Goal: Task Accomplishment & Management: Manage account settings

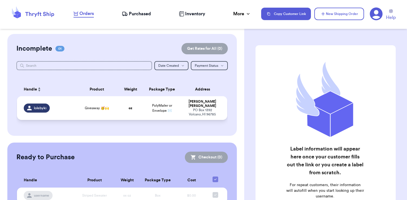
click at [108, 107] on span "Giveaway 🥳🙌" at bounding box center [97, 108] width 24 height 5
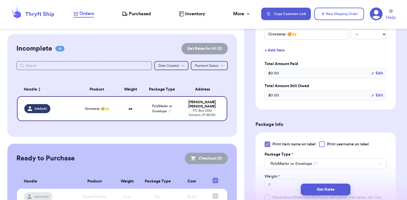
scroll to position [167, 0]
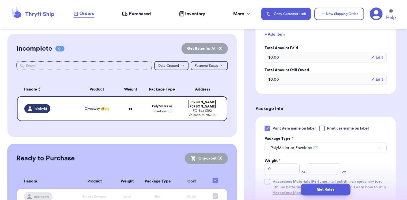
click at [268, 127] on icon at bounding box center [267, 128] width 5 height 5
click at [0, 0] on input "Print item name on label" at bounding box center [0, 0] width 0 height 0
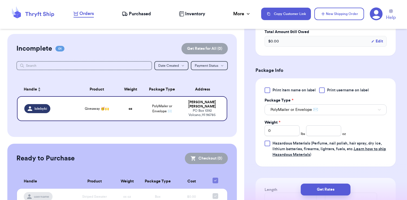
scroll to position [205, 0]
click at [363, 109] on button "PolyMailer or Envelope ✉️" at bounding box center [326, 109] width 122 height 11
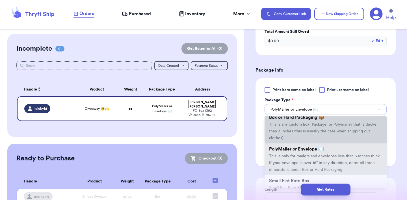
scroll to position [10, 0]
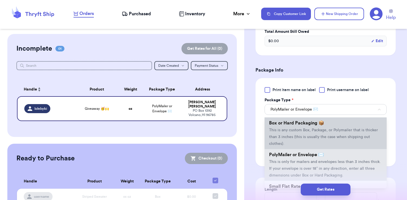
click at [314, 143] on li "Box or Hard Packaging 📦 This is any custom Box, Package, or Polymailer that is …" at bounding box center [326, 133] width 122 height 32
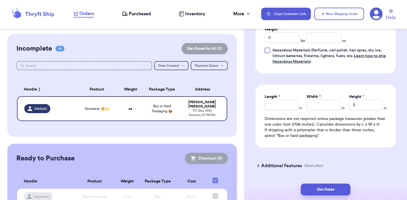
scroll to position [293, 0]
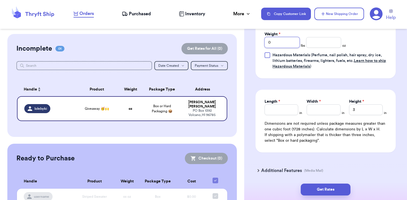
click at [275, 42] on input "0" at bounding box center [282, 42] width 35 height 11
drag, startPoint x: 275, startPoint y: 42, endPoint x: 259, endPoint y: 42, distance: 16.4
click at [259, 42] on div "Print item name on label Print username on label Package Type * Box or Hard Pac…" at bounding box center [325, 34] width 140 height 88
type input "3"
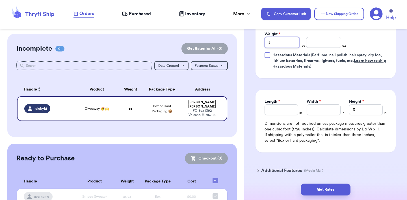
type input "3"
click at [292, 114] on input "Length *" at bounding box center [282, 109] width 34 height 11
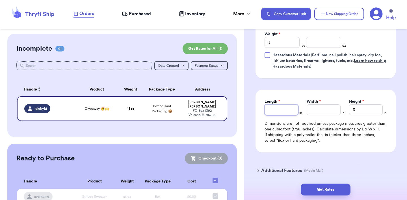
type input "1"
type input "14"
type input "14.5"
click at [326, 112] on input "Width *" at bounding box center [324, 109] width 34 height 11
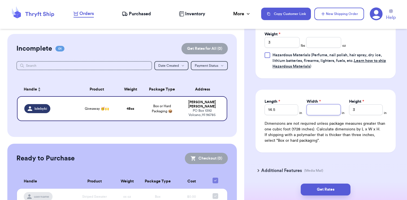
type input "7"
type input "7.5"
click at [368, 108] on input "3" at bounding box center [366, 109] width 34 height 11
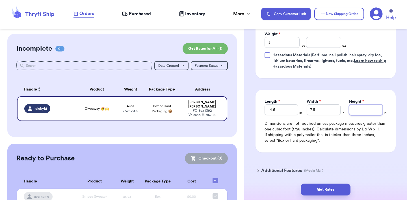
type input "5"
type input "5.5"
click at [332, 188] on button "Get Rates" at bounding box center [326, 189] width 50 height 12
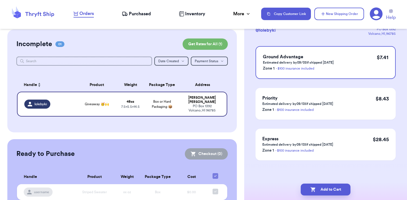
scroll to position [5, 0]
click at [314, 189] on icon "button" at bounding box center [313, 190] width 6 height 6
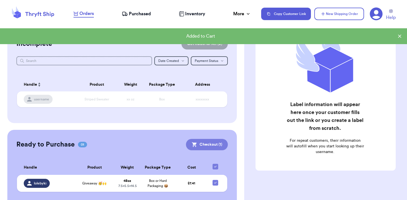
click at [208, 146] on button "Checkout ( 1 )" at bounding box center [207, 144] width 42 height 11
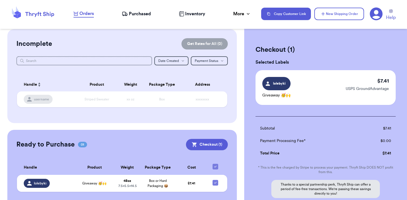
scroll to position [58, 0]
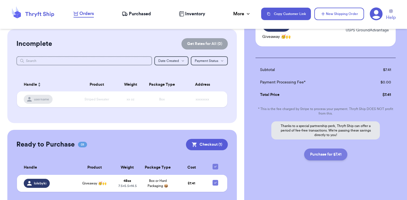
click at [313, 157] on button "Purchase for $7.41" at bounding box center [325, 154] width 43 height 12
checkbox input "false"
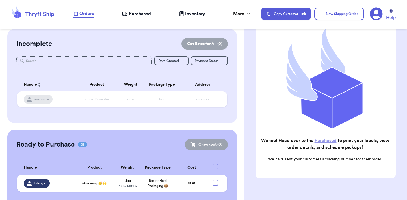
checkbox input "true"
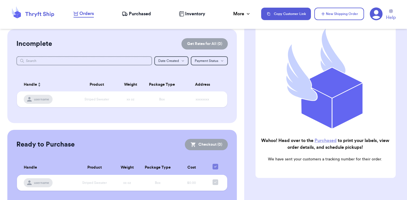
click at [321, 140] on link "Purchased" at bounding box center [326, 140] width 22 height 5
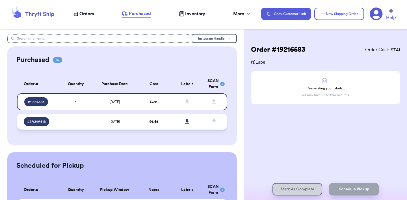
click at [100, 124] on td "[DATE]" at bounding box center [115, 122] width 44 height 16
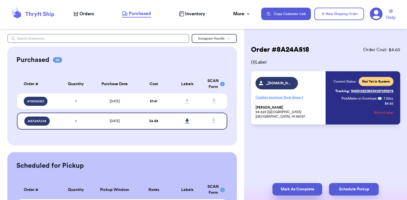
click at [287, 188] on button "Mark As Complete" at bounding box center [297, 189] width 50 height 12
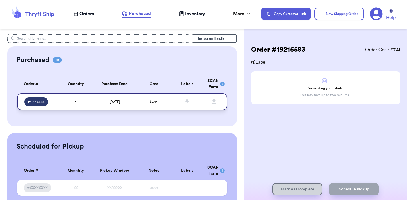
click at [136, 105] on td "[DATE]" at bounding box center [115, 101] width 44 height 17
click at [88, 12] on span "Orders" at bounding box center [86, 13] width 14 height 7
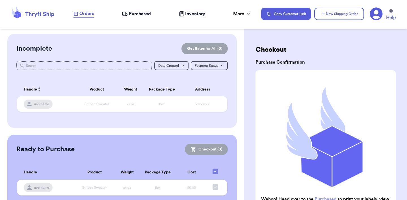
click at [140, 10] on nav "Orders Purchased Inventory More Stats Completed Orders Copy Customer Link New S…" at bounding box center [237, 14] width 339 height 19
click at [141, 14] on span "Purchased" at bounding box center [140, 13] width 22 height 7
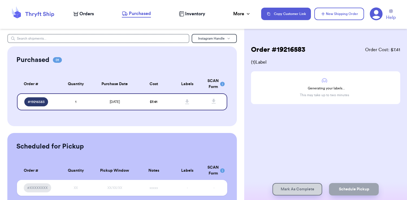
click at [187, 14] on span "Inventory" at bounding box center [195, 13] width 20 height 7
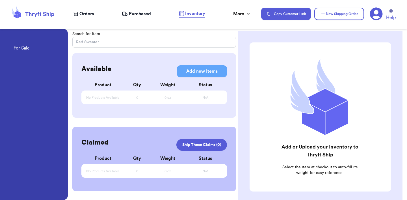
click at [233, 16] on div "Orders Purchased Inventory More Stats Completed Orders" at bounding box center [164, 13] width 182 height 7
click at [235, 14] on div "More" at bounding box center [242, 13] width 18 height 7
click at [224, 43] on span "Completed Orders" at bounding box center [224, 43] width 39 height 14
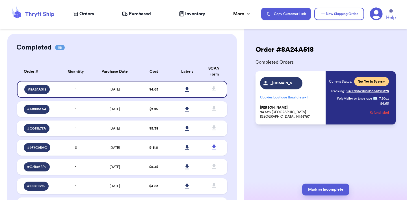
click at [349, 91] on link "Tracking: 9400136208303367390575" at bounding box center [360, 90] width 58 height 9
click at [135, 106] on td "[DATE]" at bounding box center [115, 109] width 44 height 16
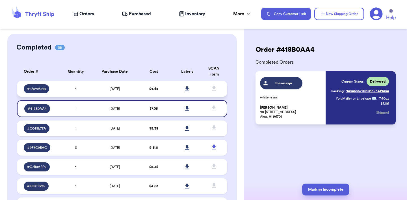
click at [129, 90] on td "[DATE]" at bounding box center [115, 89] width 44 height 16
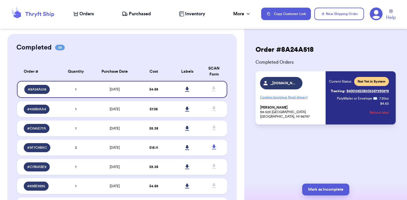
click at [130, 12] on span "Purchased" at bounding box center [140, 13] width 22 height 7
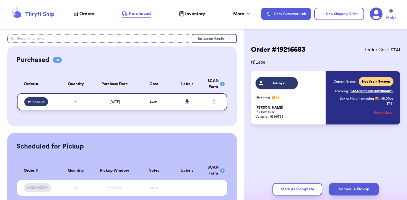
click at [129, 104] on td "[DATE]" at bounding box center [115, 101] width 44 height 17
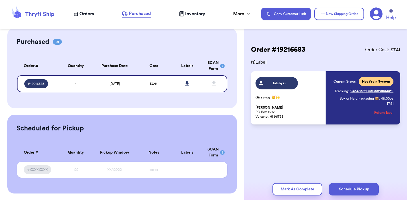
scroll to position [18, 0]
click at [99, 82] on td "[DATE]" at bounding box center [115, 83] width 44 height 17
click at [187, 82] on icon at bounding box center [187, 83] width 4 height 5
